Goal: Task Accomplishment & Management: Use online tool/utility

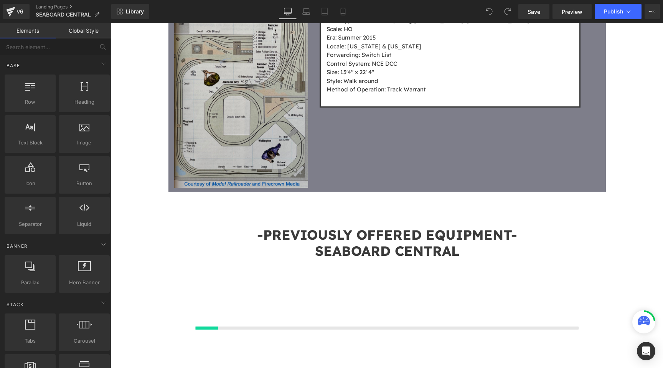
scroll to position [2180, 0]
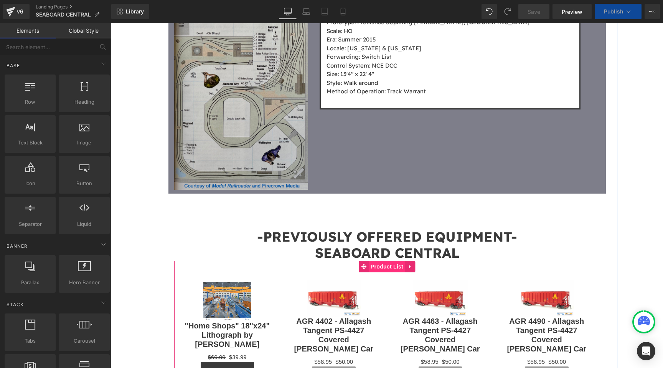
click at [397, 261] on span "Product List" at bounding box center [387, 267] width 36 height 12
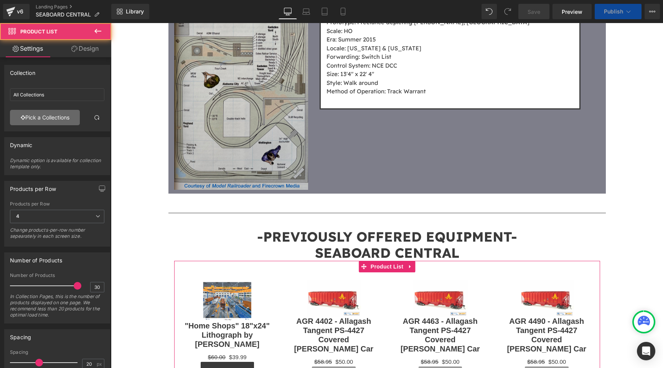
click at [43, 114] on link "Pick a Collections" at bounding box center [45, 117] width 70 height 15
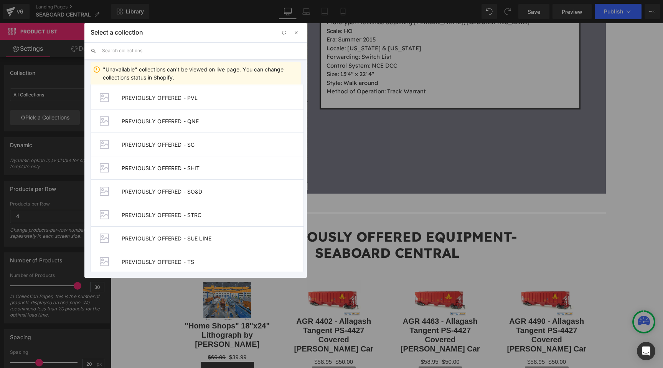
scroll to position [1061, 0]
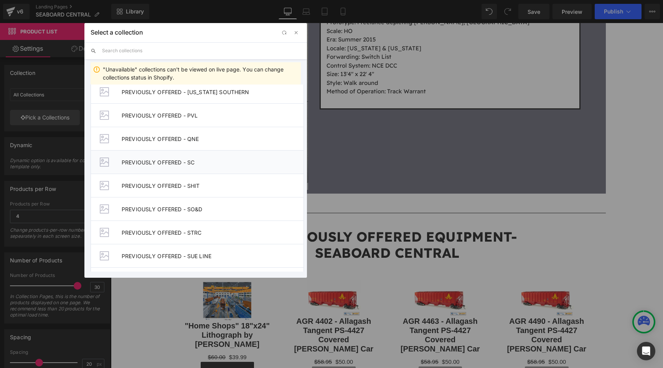
click at [198, 160] on span "PREVIOUSLY OFFERED - SC" at bounding box center [213, 162] width 182 height 7
type input "PREVIOUSLY OFFERED - SC"
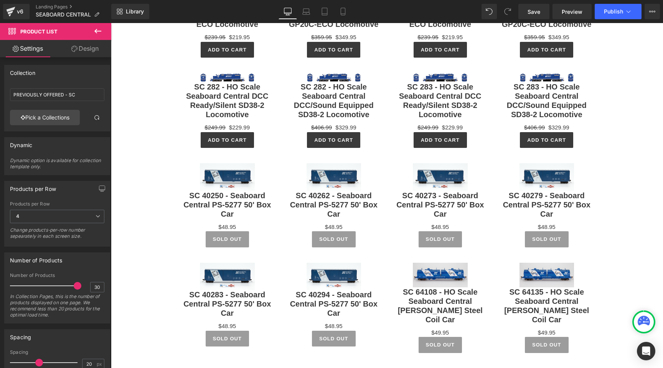
scroll to position [2453, 0]
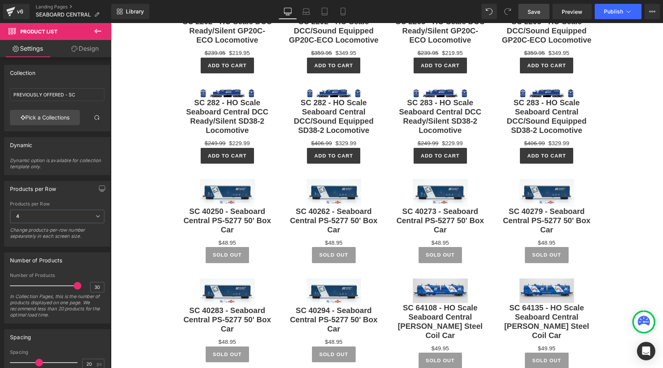
click at [545, 13] on link "Save" at bounding box center [534, 11] width 31 height 15
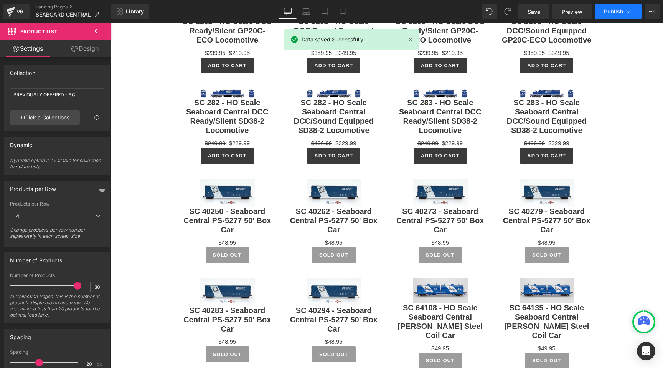
click at [604, 12] on span "Publish" at bounding box center [613, 11] width 19 height 6
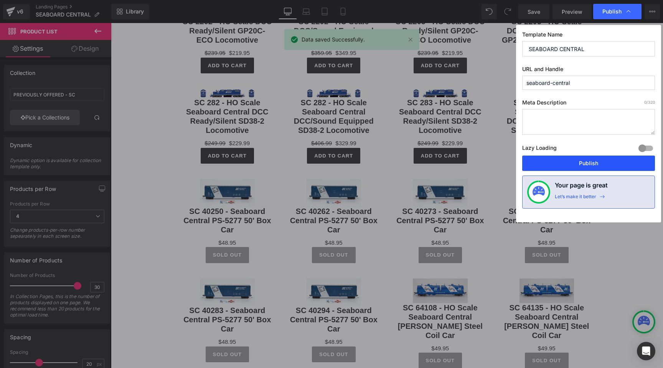
click at [563, 166] on button "Publish" at bounding box center [588, 162] width 133 height 15
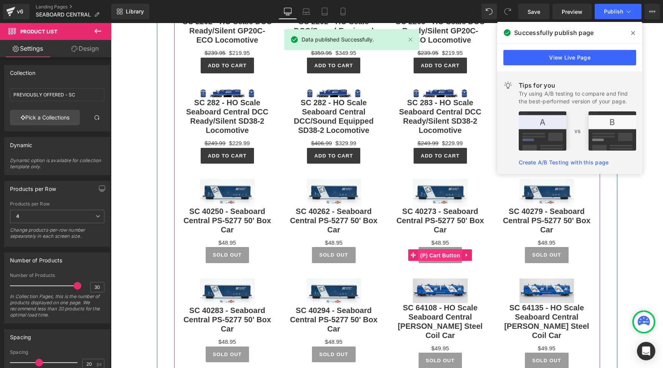
click at [441, 249] on span "(P) Cart Button" at bounding box center [440, 255] width 44 height 12
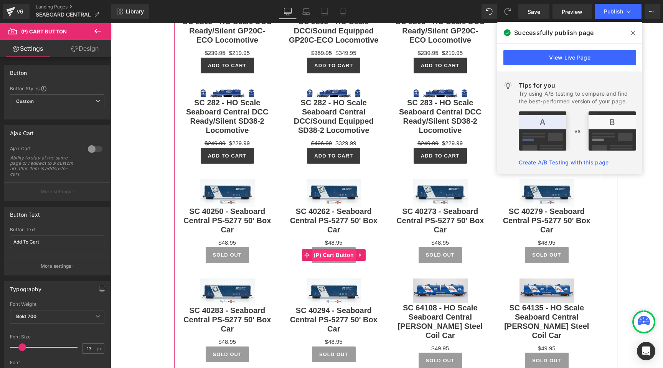
click at [330, 249] on span "(P) Cart Button" at bounding box center [334, 255] width 44 height 12
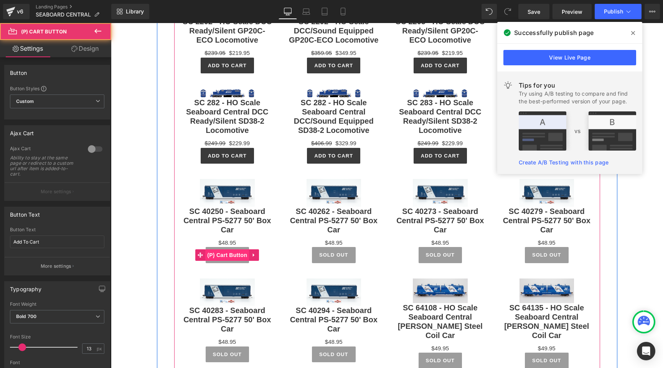
click at [224, 249] on span "(P) Cart Button" at bounding box center [227, 255] width 44 height 12
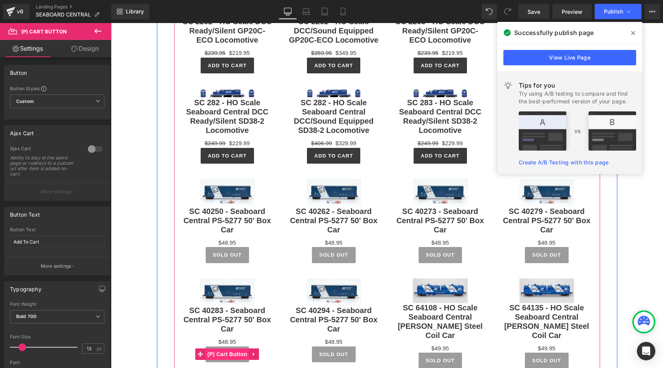
click at [223, 348] on span "(P) Cart Button" at bounding box center [227, 354] width 44 height 12
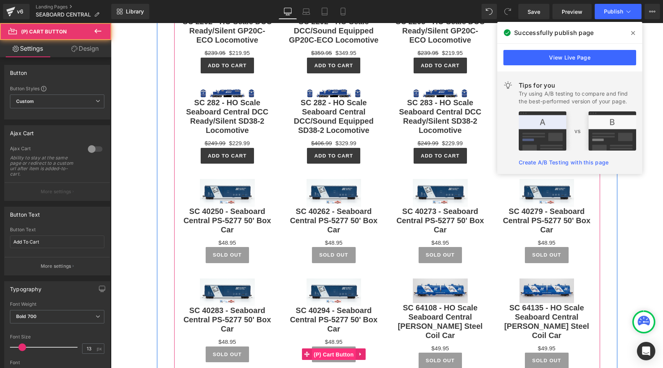
click at [336, 348] on span "(P) Cart Button" at bounding box center [334, 354] width 44 height 12
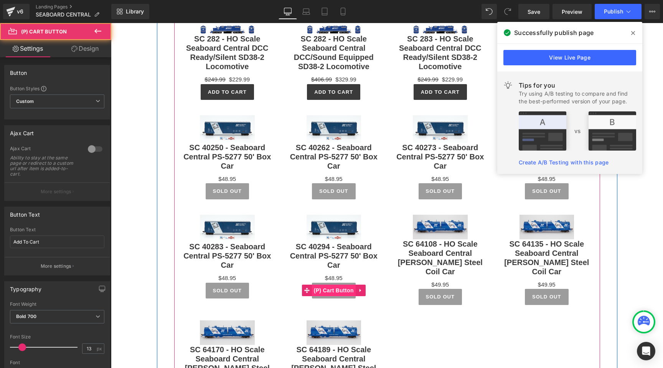
scroll to position [2548, 0]
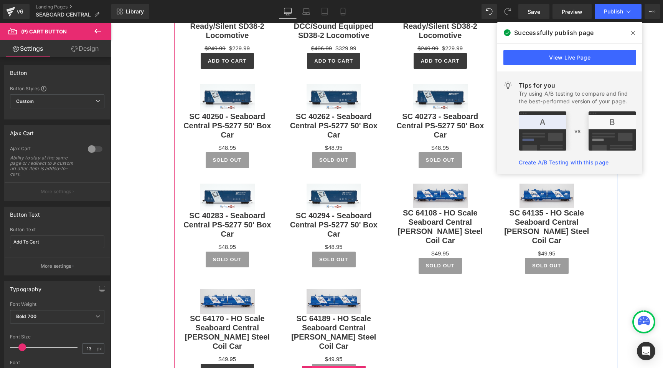
click at [338, 365] on span "(P) Cart Button" at bounding box center [334, 371] width 44 height 12
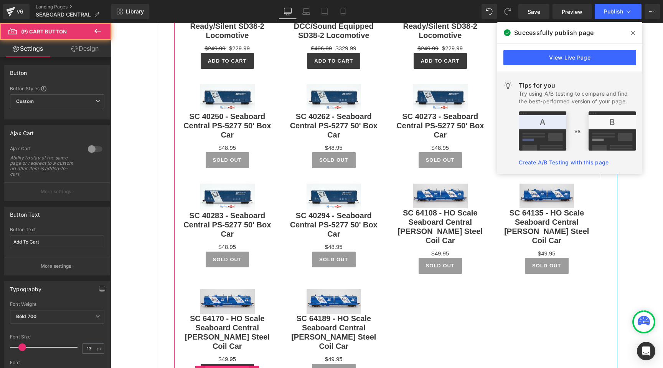
click at [223, 366] on span "(P) Cart Button" at bounding box center [227, 372] width 44 height 12
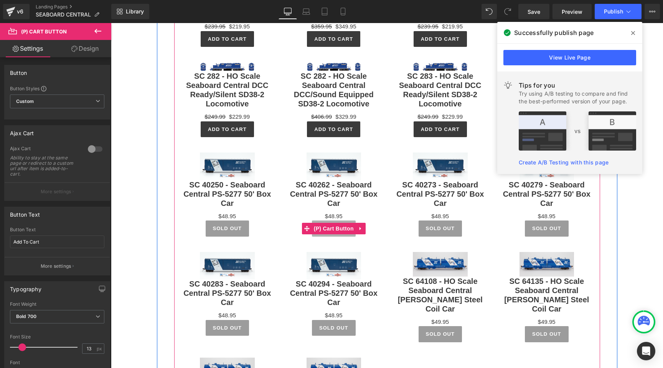
scroll to position [2430, 0]
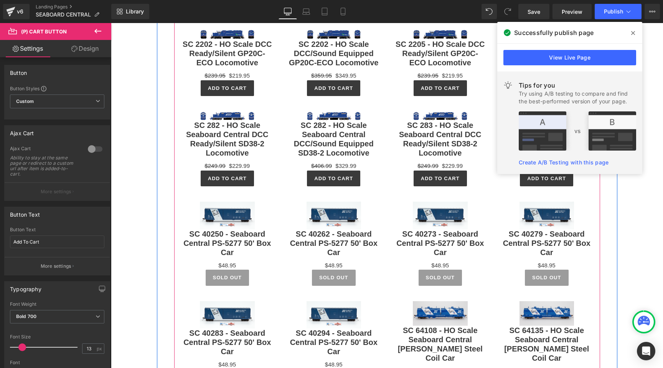
click at [435, 273] on span "(P) Cart Button" at bounding box center [440, 277] width 35 height 9
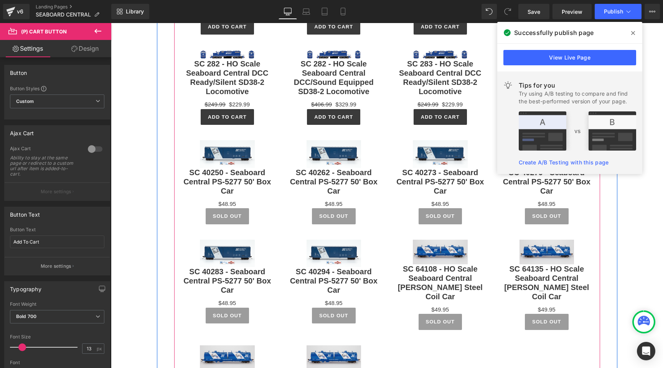
scroll to position [2515, 0]
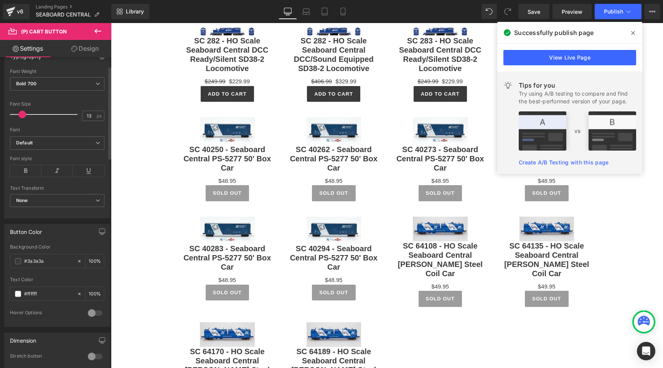
scroll to position [0, 0]
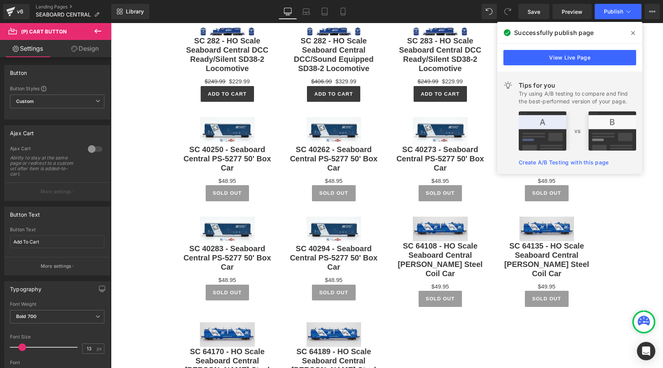
click at [634, 30] on icon at bounding box center [633, 33] width 4 height 6
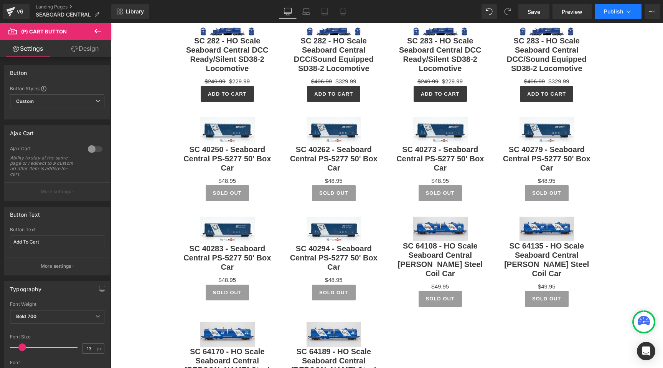
click at [619, 10] on span "Publish" at bounding box center [613, 11] width 19 height 6
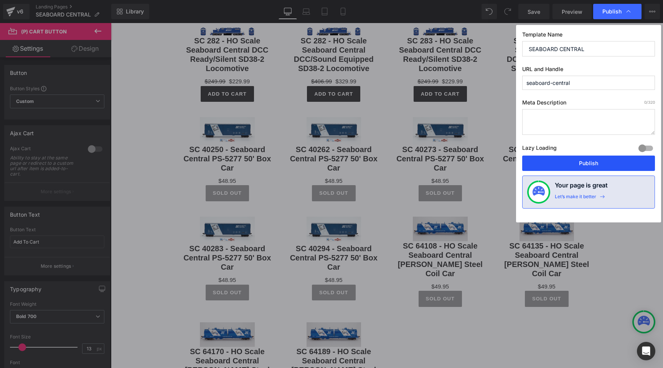
click at [551, 156] on button "Publish" at bounding box center [588, 162] width 133 height 15
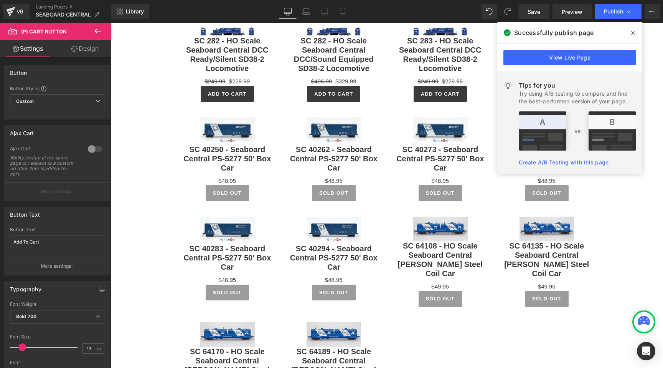
click at [630, 28] on span at bounding box center [633, 33] width 12 height 12
